Goal: Information Seeking & Learning: Learn about a topic

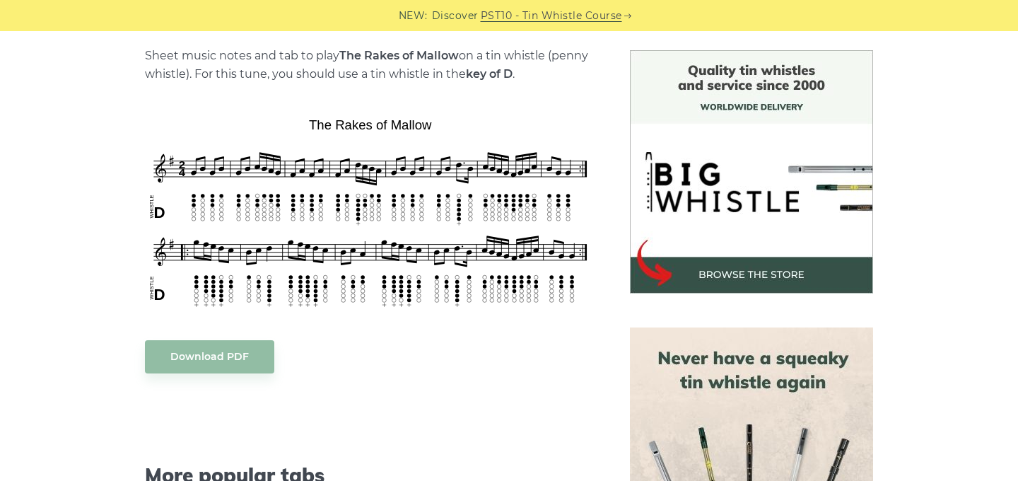
scroll to position [355, 0]
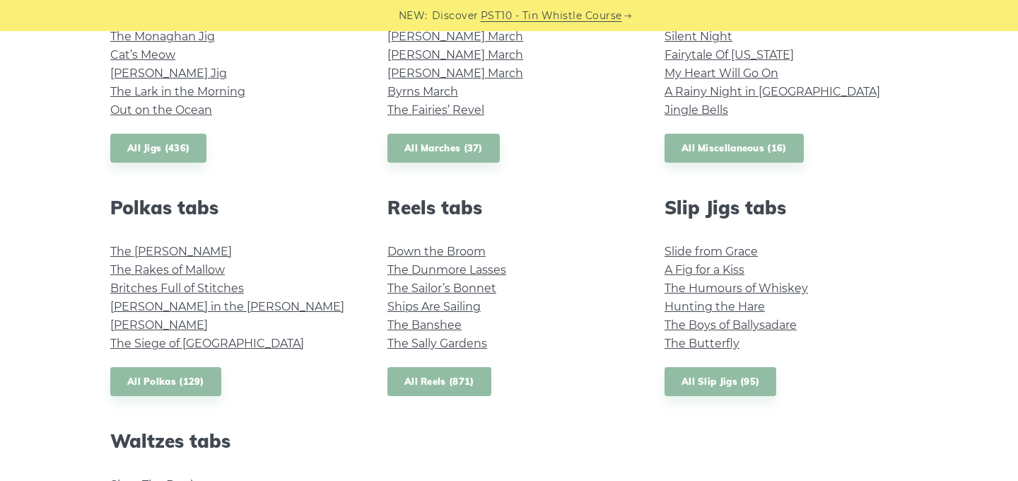
click at [435, 386] on link "All Reels (871)" at bounding box center [439, 381] width 104 height 29
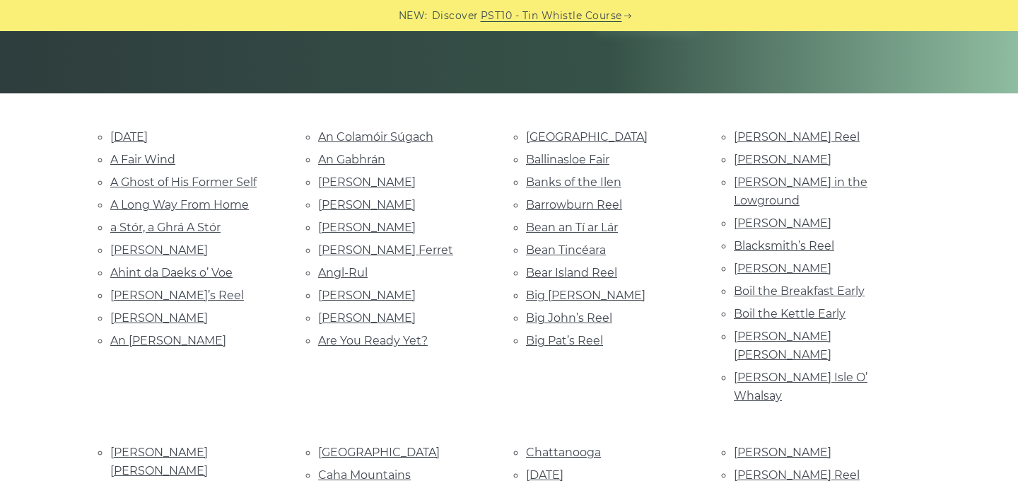
scroll to position [293, 0]
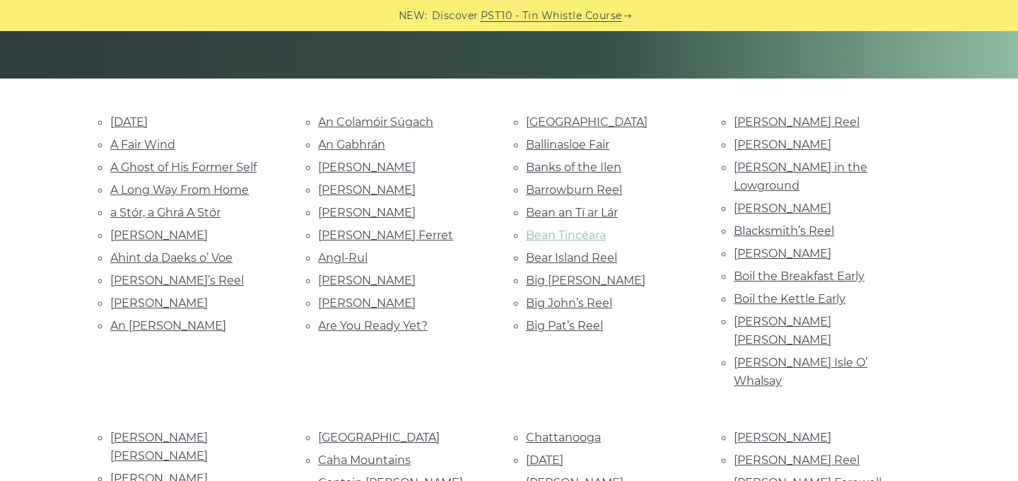
click at [580, 235] on link "Bean Tincéara" at bounding box center [566, 234] width 80 height 13
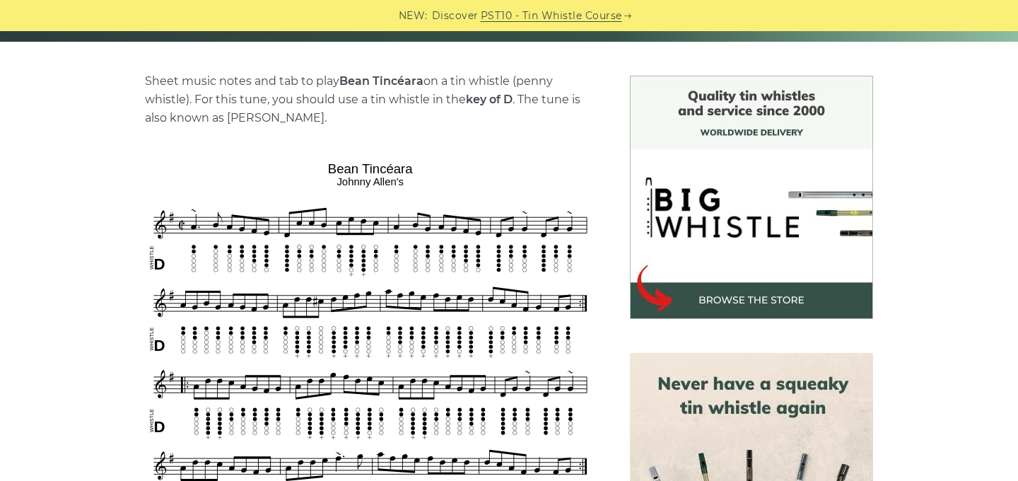
scroll to position [339, 0]
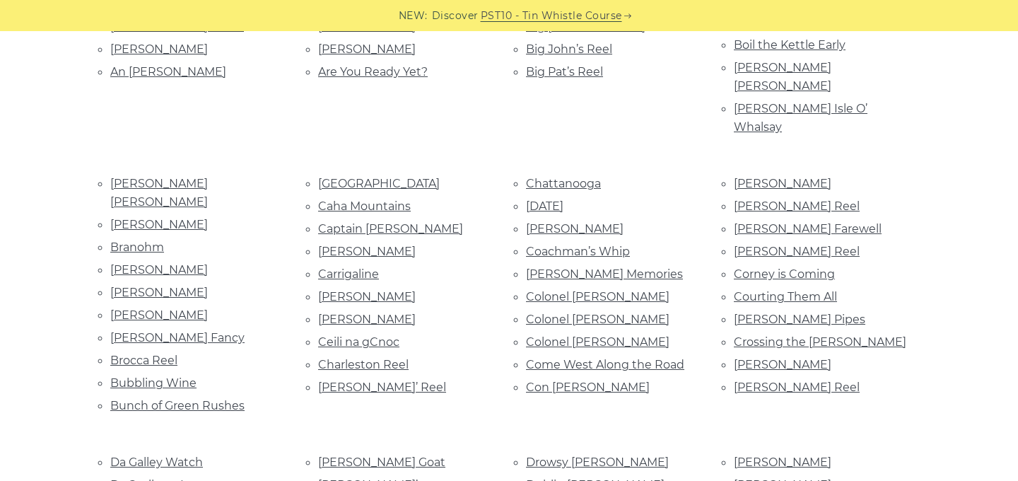
scroll to position [549, 0]
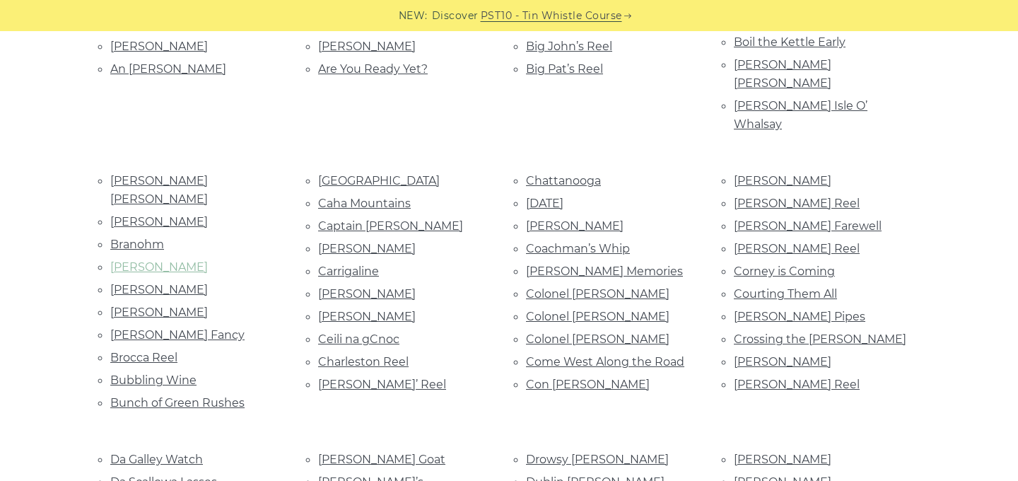
click at [180, 260] on link "[PERSON_NAME]" at bounding box center [159, 266] width 98 height 13
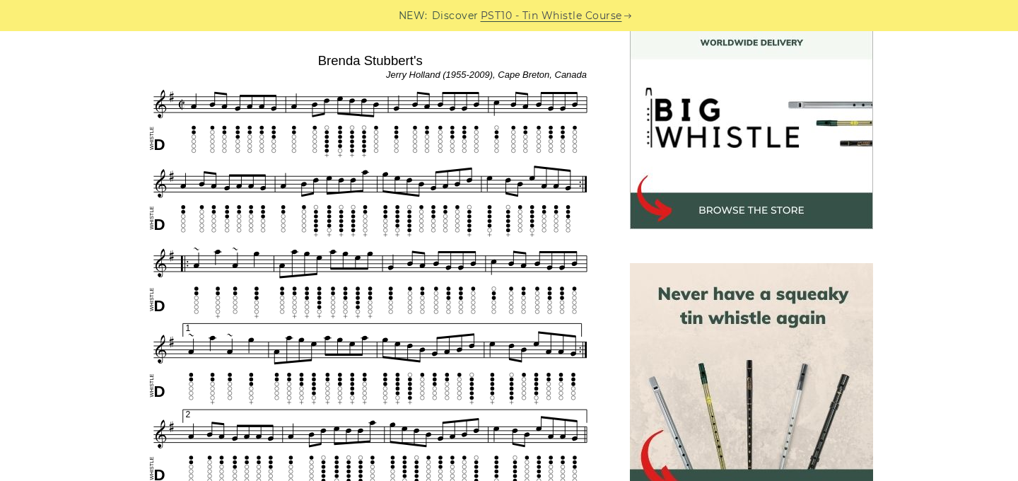
scroll to position [438, 0]
